Goal: Transaction & Acquisition: Purchase product/service

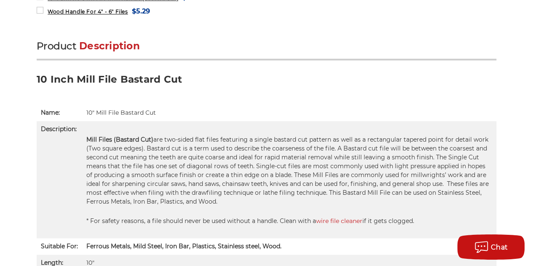
scroll to position [506, 0]
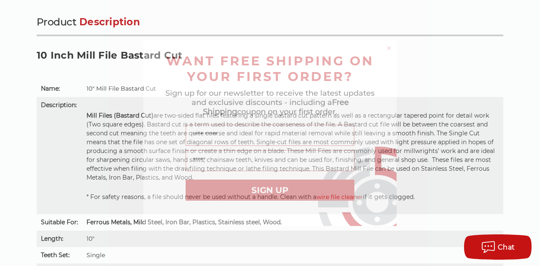
click at [390, 49] on icon "Close dialog" at bounding box center [388, 47] width 3 height 3
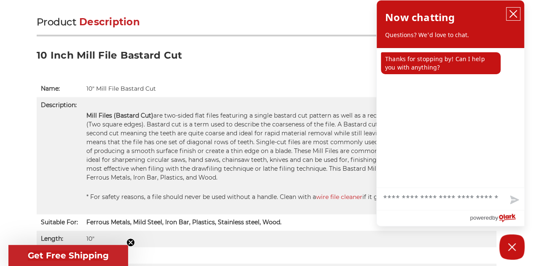
click at [509, 11] on button "close chatbox" at bounding box center [513, 14] width 13 height 13
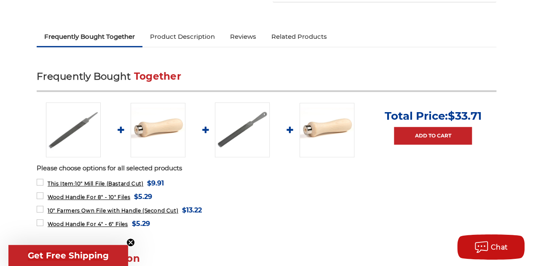
scroll to position [295, 0]
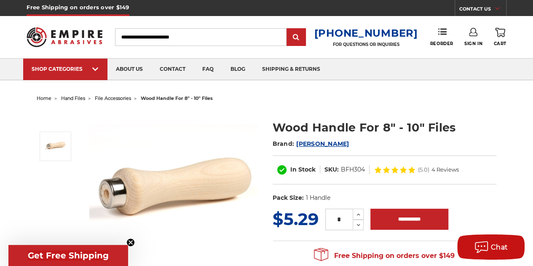
scroll to position [84, 0]
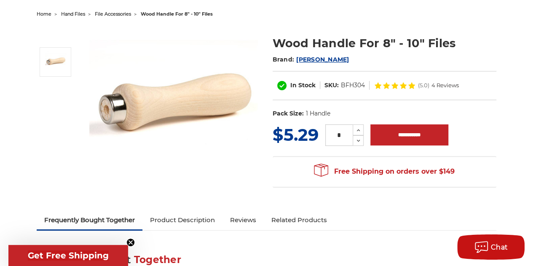
click at [112, 110] on img at bounding box center [173, 109] width 169 height 167
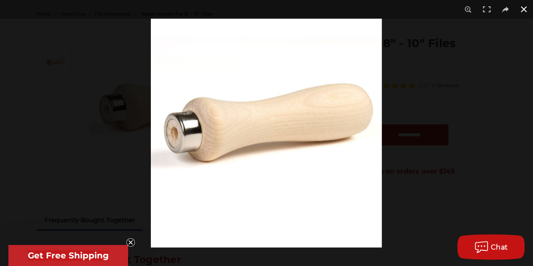
click at [472, 81] on div at bounding box center [417, 152] width 533 height 266
